Goal: Task Accomplishment & Management: Manage account settings

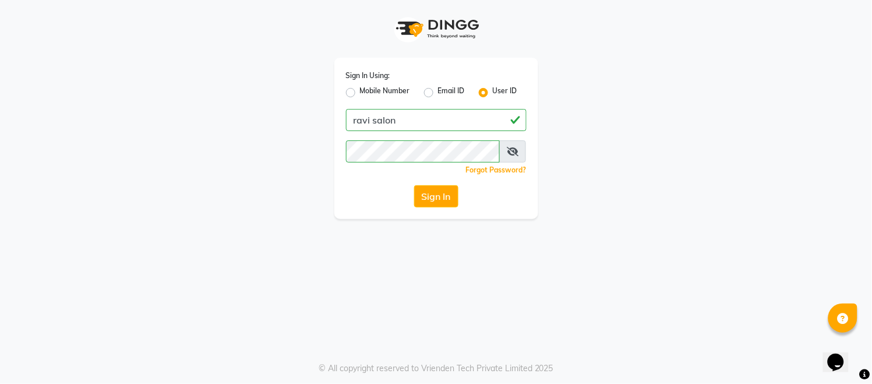
click at [574, 167] on div "Sign In Using: Mobile Number Email ID User ID ravi salon Remember me Forgot Pas…" at bounding box center [436, 109] width 664 height 219
click at [718, 160] on div "Sign In Using: Mobile Number Email ID User ID ravi salon Remember me Forgot Pas…" at bounding box center [436, 109] width 664 height 219
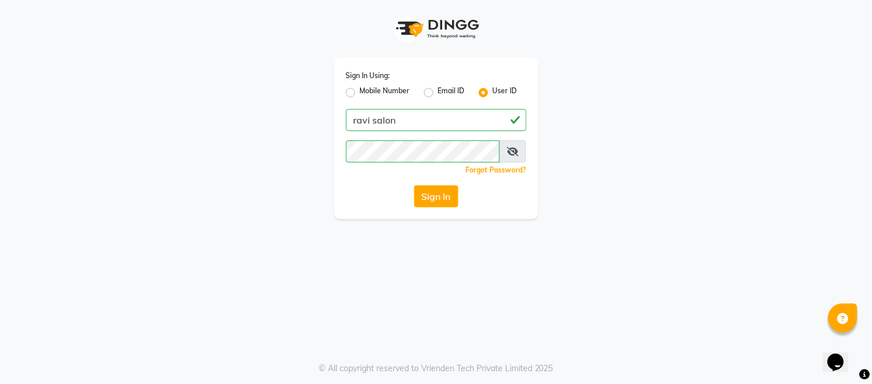
click at [718, 160] on div "Sign In Using: Mobile Number Email ID User ID ravi salon Remember me Forgot Pas…" at bounding box center [436, 109] width 664 height 219
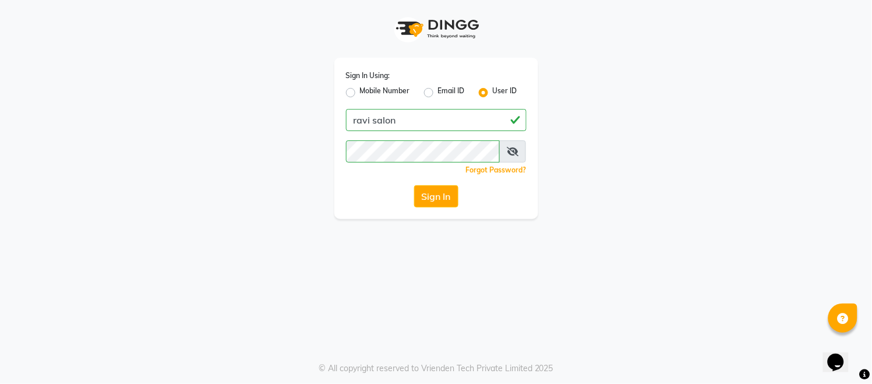
click at [718, 160] on div "Sign In Using: Mobile Number Email ID User ID ravi salon Remember me Forgot Pas…" at bounding box center [436, 109] width 664 height 219
click at [743, 132] on div "Sign In Using: Mobile Number Email ID User ID ravi salon Remember me Forgot Pas…" at bounding box center [436, 109] width 664 height 219
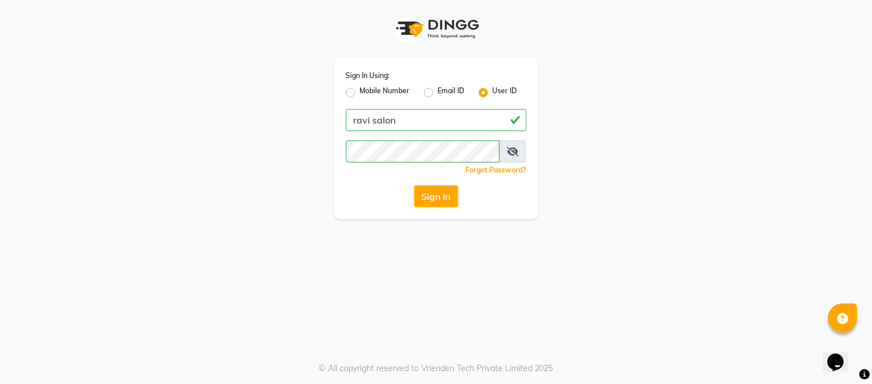
click at [738, 128] on div "Sign In Using: Mobile Number Email ID User ID ravi salon Remember me Forgot Pas…" at bounding box center [436, 109] width 664 height 219
click at [713, 110] on div "Sign In Using: Mobile Number Email ID User ID ravi salon Remember me Forgot Pas…" at bounding box center [436, 109] width 664 height 219
click at [727, 132] on div "Sign In Using: Mobile Number Email ID User ID ravi salon Remember me Forgot Pas…" at bounding box center [436, 109] width 664 height 219
click at [594, 83] on div "Sign In Using: Mobile Number Email ID User ID ravi salon Remember me Forgot Pas…" at bounding box center [436, 109] width 664 height 219
